Goal: Task Accomplishment & Management: Manage account settings

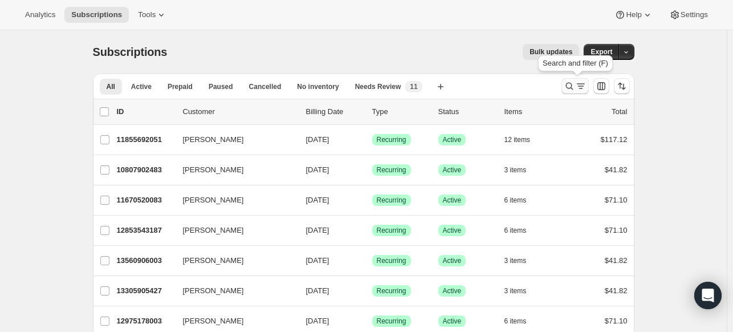
click at [572, 85] on icon "Search and filter results" at bounding box center [569, 85] width 11 height 11
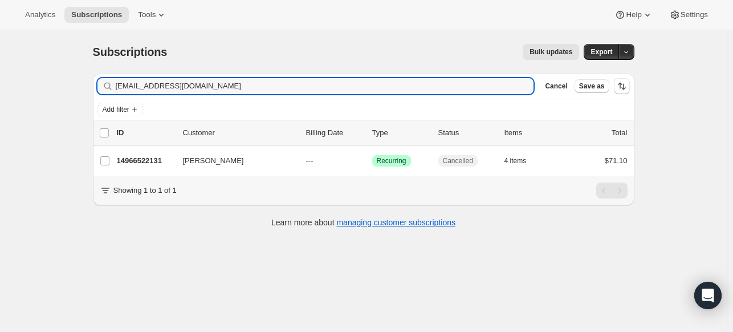
type input "[EMAIL_ADDRESS][DOMAIN_NAME]"
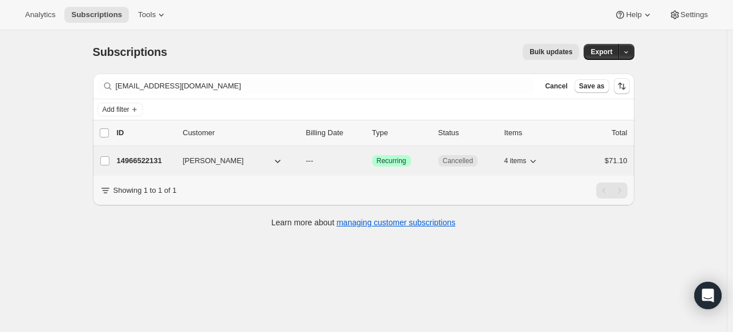
click at [208, 159] on span "[PERSON_NAME]" at bounding box center [213, 160] width 61 height 11
click at [146, 161] on p "14966522131" at bounding box center [145, 160] width 57 height 11
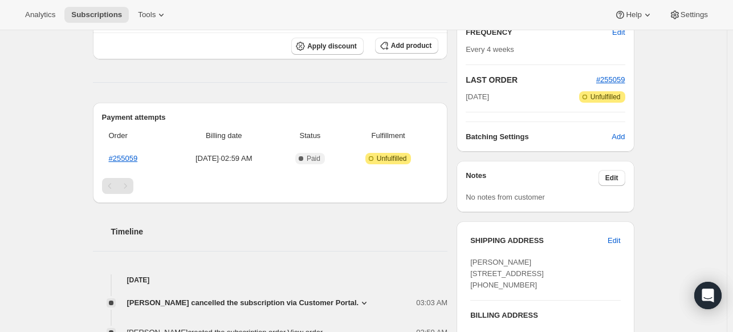
scroll to position [342, 0]
